Goal: Information Seeking & Learning: Check status

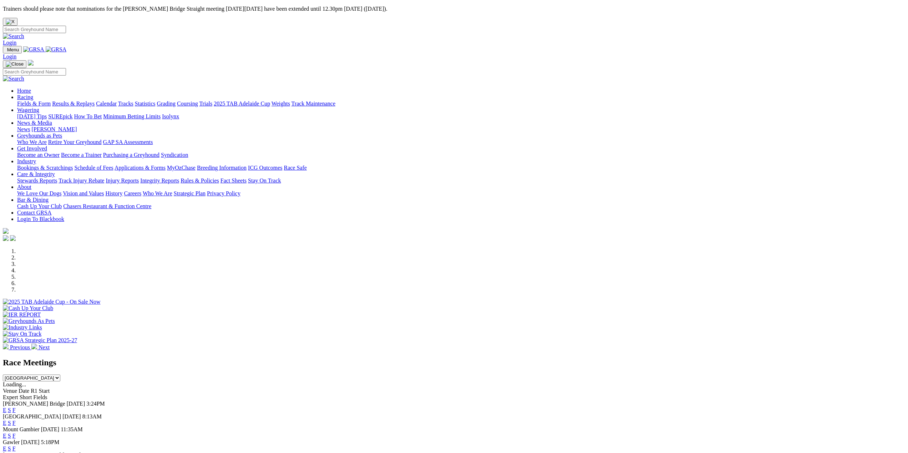
click at [95, 101] on link "Results & Replays" at bounding box center [73, 104] width 42 height 6
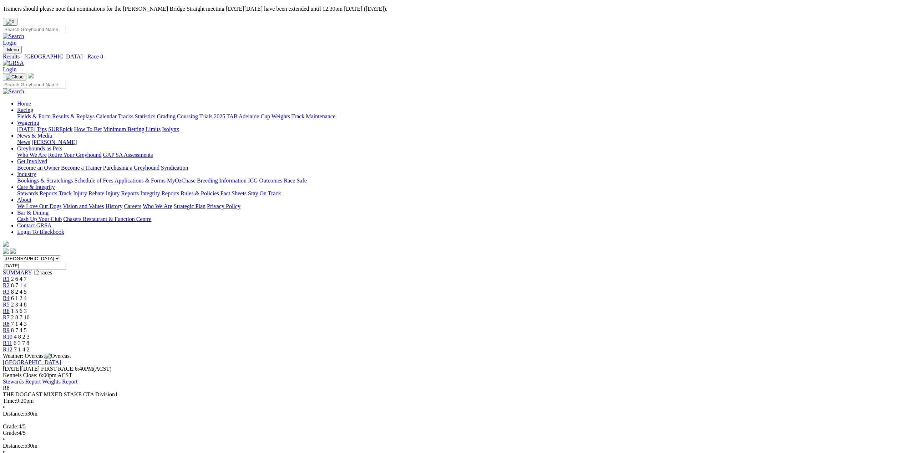
click at [10, 328] on span "R9" at bounding box center [6, 331] width 7 height 6
click at [12, 334] on span "R10" at bounding box center [8, 337] width 10 height 6
click at [12, 340] on span "R11" at bounding box center [7, 343] width 9 height 6
click at [12, 347] on span "R12" at bounding box center [8, 350] width 10 height 6
